Goal: Manage account settings

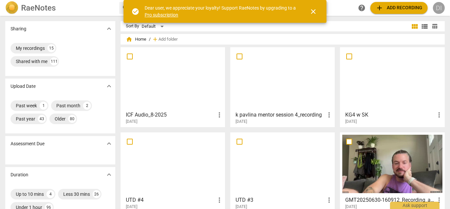
click at [440, 7] on div "DI" at bounding box center [439, 8] width 12 height 12
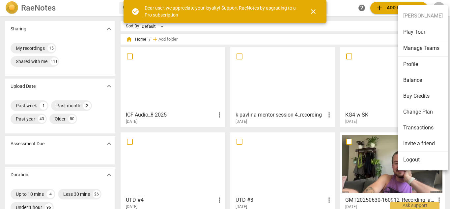
drag, startPoint x: 409, startPoint y: 159, endPoint x: 441, endPoint y: 71, distance: 93.7
click at [441, 71] on li "Profile" at bounding box center [423, 64] width 50 height 16
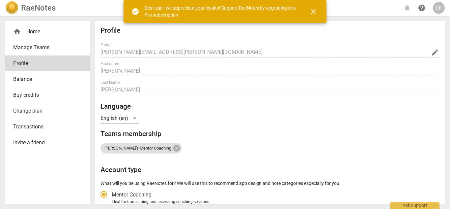
radio input "false"
click at [438, 6] on div "DI" at bounding box center [439, 8] width 12 height 12
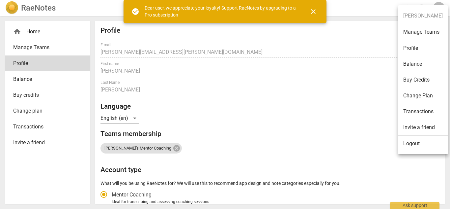
drag, startPoint x: 406, startPoint y: 146, endPoint x: 418, endPoint y: 142, distance: 12.3
click at [418, 142] on li "Logout" at bounding box center [423, 143] width 50 height 16
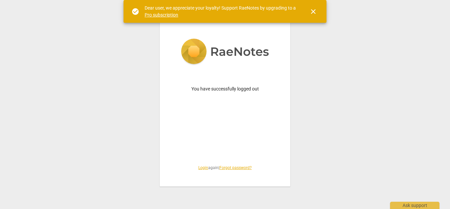
click at [314, 11] on span "close" at bounding box center [313, 12] width 8 height 8
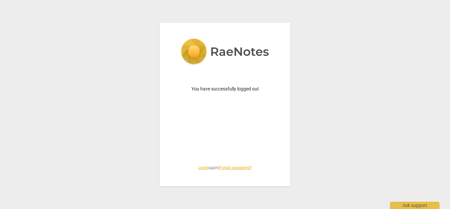
click at [202, 167] on link "Login" at bounding box center [203, 167] width 10 height 5
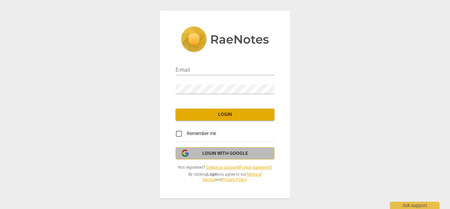
click at [226, 152] on span "Login with Google" at bounding box center [225, 153] width 46 height 7
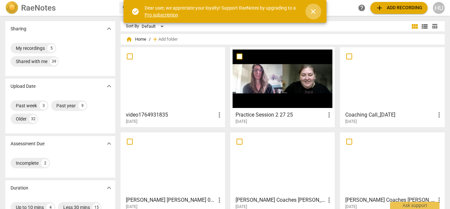
click at [316, 11] on span "close" at bounding box center [313, 12] width 8 height 8
click at [313, 13] on span "close" at bounding box center [313, 12] width 8 height 8
